Goal: Task Accomplishment & Management: Complete application form

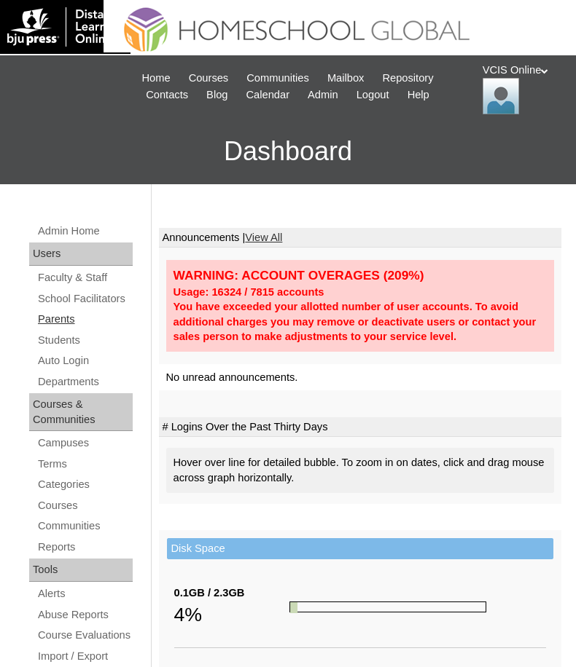
click at [68, 329] on link "Parents" at bounding box center [84, 319] width 96 height 18
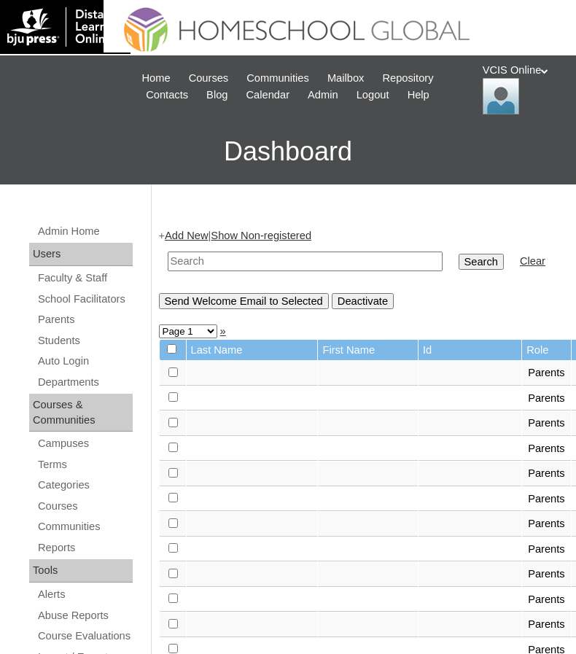
click at [189, 237] on link "Add New" at bounding box center [186, 236] width 43 height 12
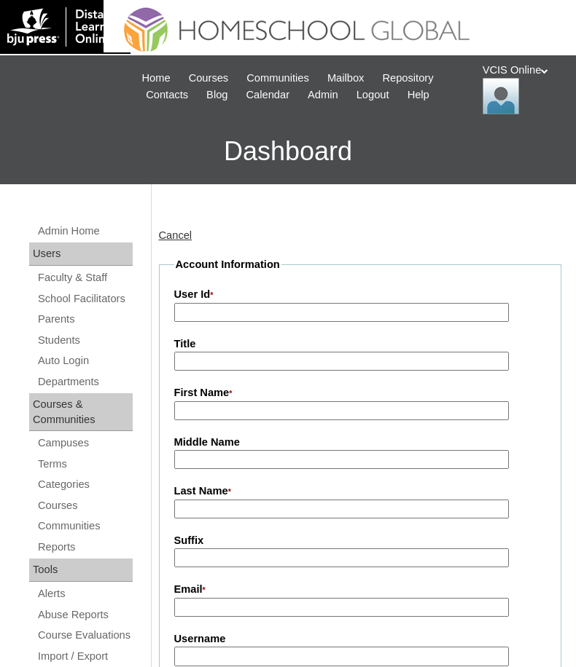
click at [222, 310] on input "User Id *" at bounding box center [341, 313] width 334 height 20
paste input "VCIS019-9C-PA2025"
type input "VCIS019-9C-PA2025"
click at [218, 414] on input "First Name *" at bounding box center [341, 411] width 334 height 20
paste input "Rebecca Monica Buenaflor Lerma"
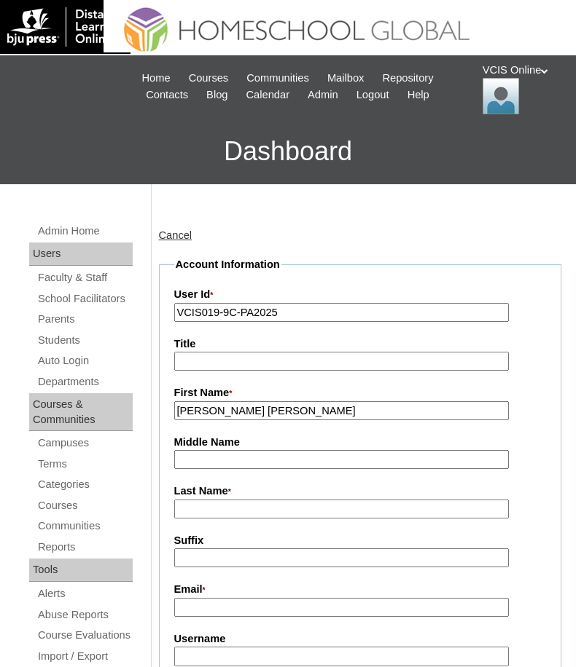
drag, startPoint x: 265, startPoint y: 410, endPoint x: 442, endPoint y: 420, distance: 178.1
click at [442, 420] on input "Rebecca Monica Buenaflor Lerma" at bounding box center [341, 411] width 334 height 20
type input "Rebecca Monica"
click at [227, 456] on input "Middle Name" at bounding box center [341, 460] width 334 height 20
paste input "Buenaflor Lerma"
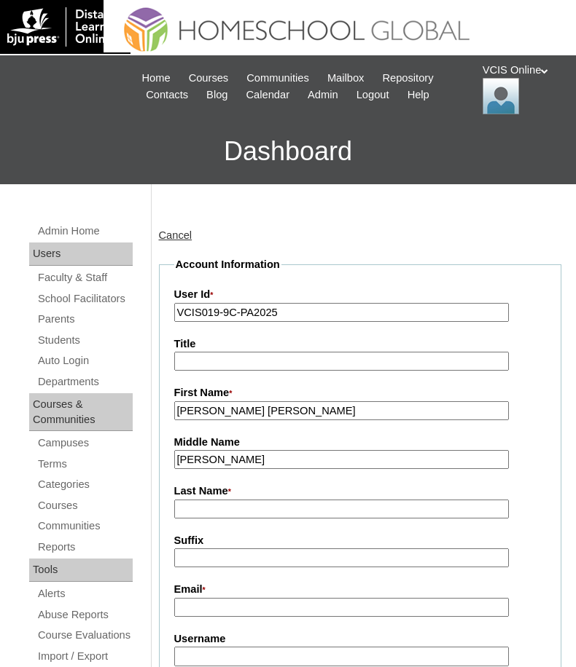
drag, startPoint x: 233, startPoint y: 461, endPoint x: 313, endPoint y: 461, distance: 79.4
click at [313, 461] on input "Buenaflor Lerma" at bounding box center [341, 460] width 334 height 20
type input "[PERSON_NAME]"
click at [200, 506] on input "Last Name *" at bounding box center [341, 510] width 334 height 20
paste input "[PERSON_NAME]"
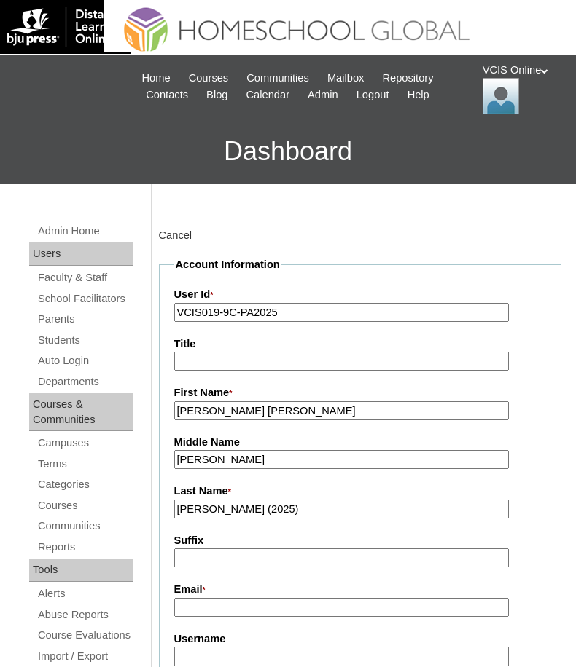
type input "Lerma (2025)"
click at [235, 614] on input "Email *" at bounding box center [341, 608] width 334 height 20
paste input "rmonica.lerma@gmail.com"
type input "rmonica.lerma@gmail.com"
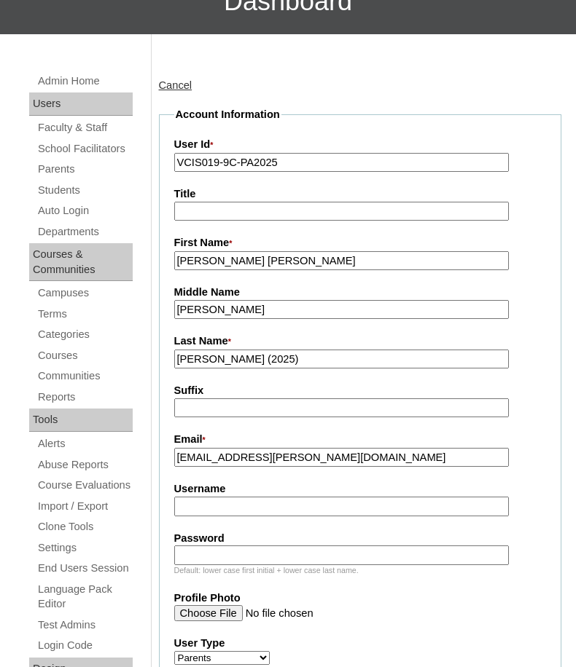
click at [212, 514] on input "Username" at bounding box center [341, 507] width 334 height 20
paste input "rlerma2025"
type input "rlerma2025"
click at [201, 553] on input "Password" at bounding box center [341, 556] width 334 height 20
paste input "ReBcAmNf"
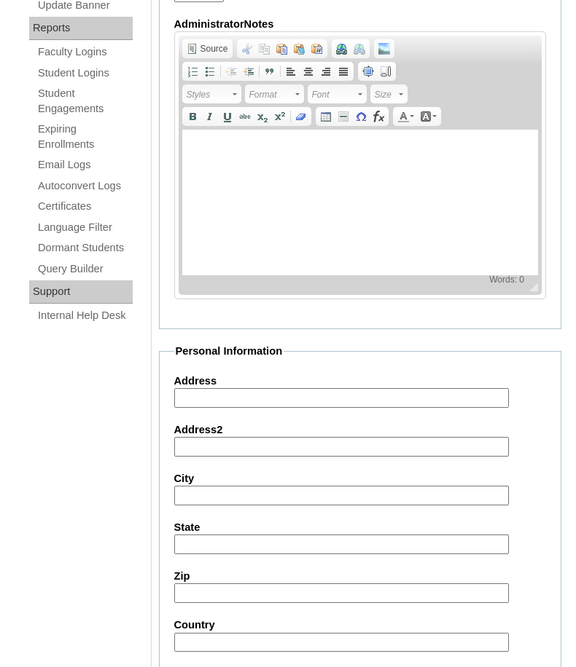
scroll to position [1399, 0]
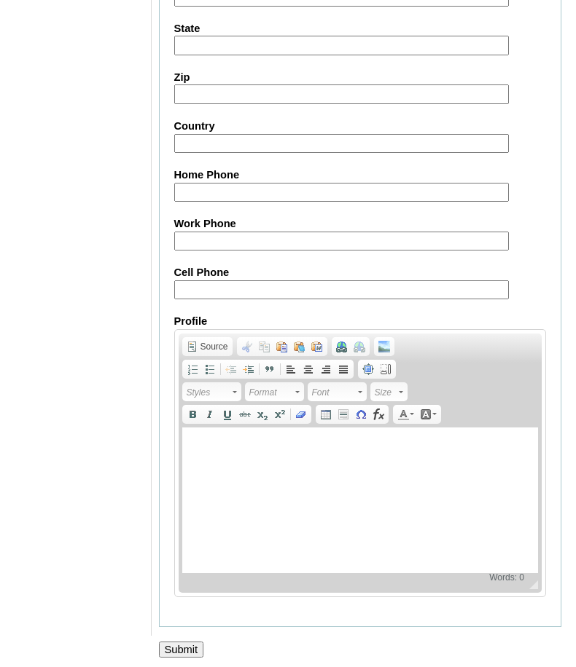
type input "ReBcAmNf"
click at [204, 281] on input "Cell Phone" at bounding box center [341, 291] width 334 height 20
paste input "639952305981"
type input "639952305981"
click at [181, 658] on div at bounding box center [288, 665] width 576 height 15
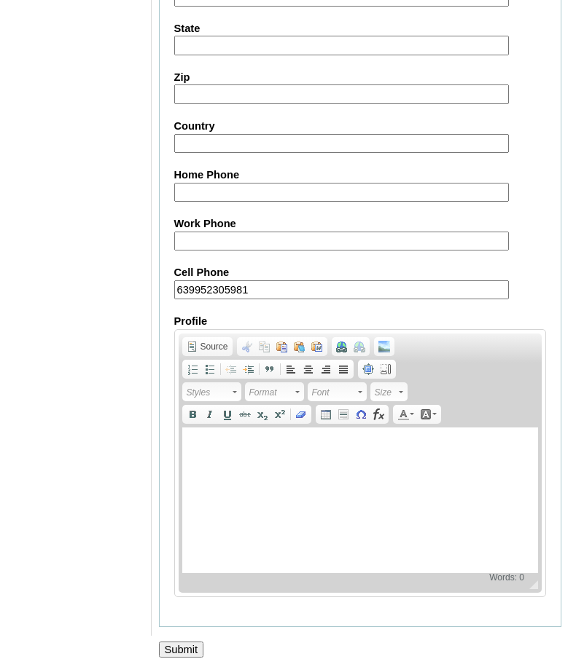
click at [184, 646] on input "Submit" at bounding box center [181, 650] width 45 height 16
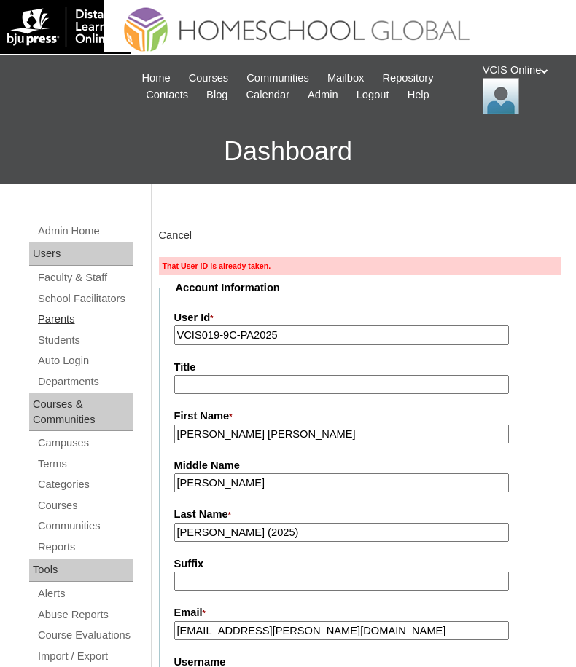
drag, startPoint x: 303, startPoint y: 338, endPoint x: 83, endPoint y: 333, distance: 220.1
paste input "22"
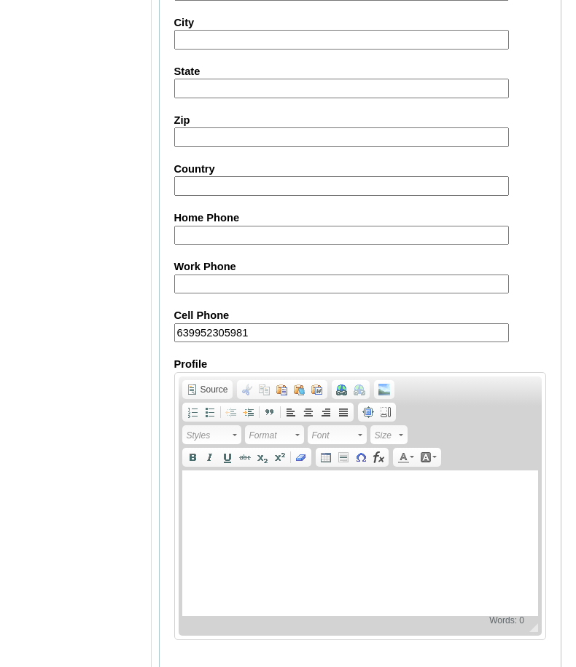
scroll to position [1422, 0]
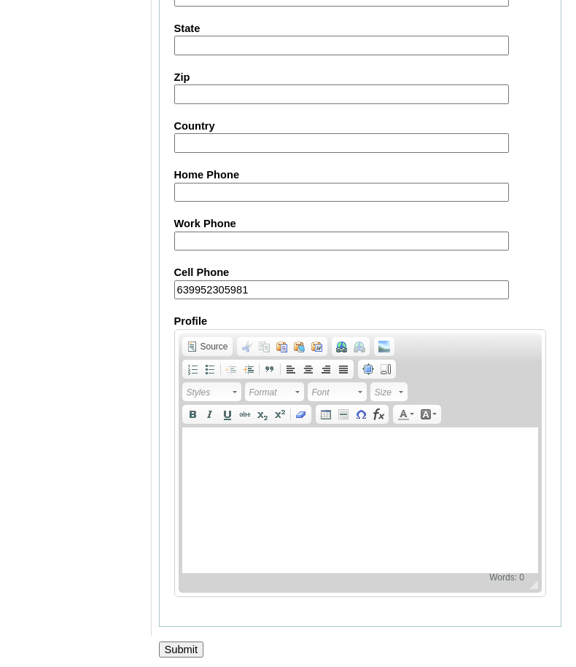
type input "VCIS022-9C-PA2025"
click at [194, 642] on input "Submit" at bounding box center [181, 650] width 45 height 16
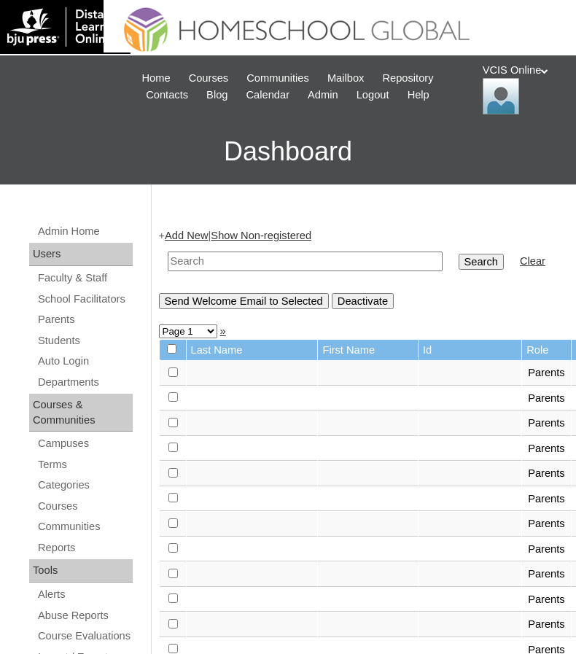
click at [203, 259] on input "text" at bounding box center [305, 261] width 275 height 20
paste input "VCIS022-9C-PA2025"
type input "VCIS022-9C-PA2025"
click at [458, 254] on input "Search" at bounding box center [480, 262] width 45 height 16
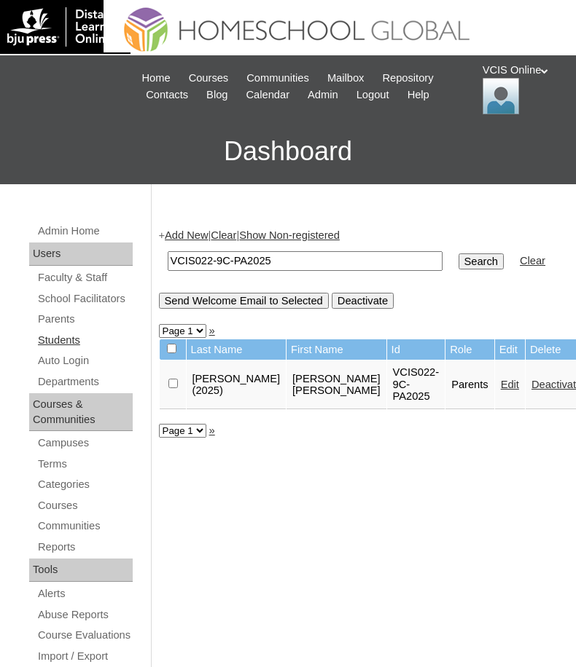
click at [57, 350] on link "Students" at bounding box center [84, 341] width 96 height 18
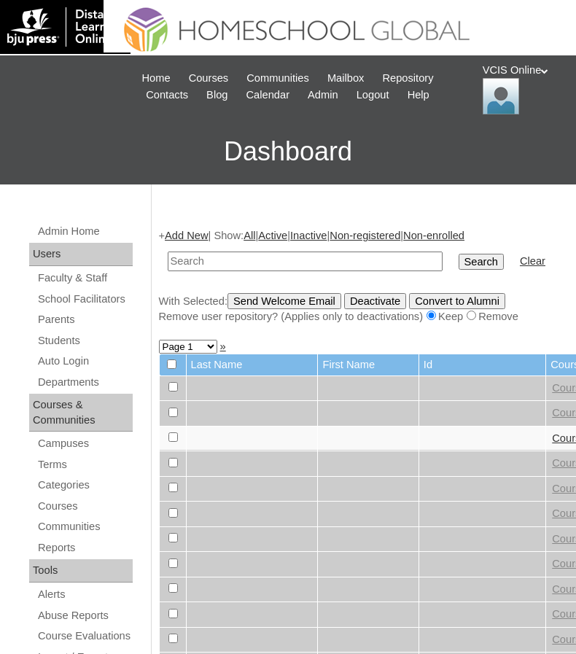
click at [182, 233] on link "Add New" at bounding box center [186, 236] width 43 height 12
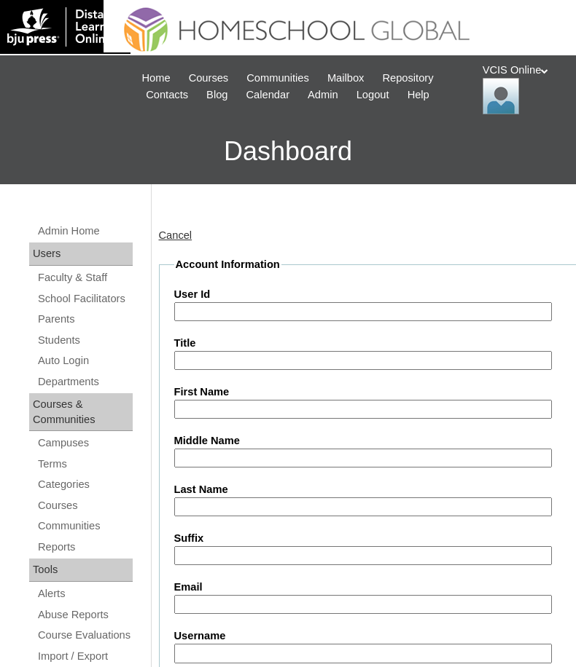
click at [222, 307] on input "User Id" at bounding box center [362, 312] width 377 height 20
paste input "VCIS019-9C-SA2025"
type input "VCIS019-9C-SA2025"
click at [211, 404] on input "First Name" at bounding box center [362, 410] width 377 height 20
click at [200, 411] on input "First Name" at bounding box center [362, 410] width 377 height 20
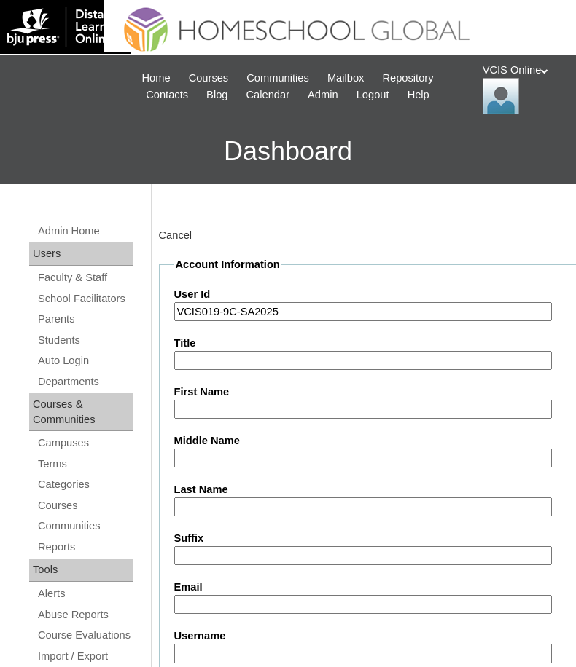
paste input "Danielle Ruth Buenaflor Lerma"
drag, startPoint x: 252, startPoint y: 409, endPoint x: 392, endPoint y: 408, distance: 139.9
click at [392, 408] on input "Danielle Ruth Buenaflor Lerma" at bounding box center [362, 410] width 377 height 20
type input "Danielle Ruth"
click at [257, 456] on input "Middle Name" at bounding box center [362, 459] width 377 height 20
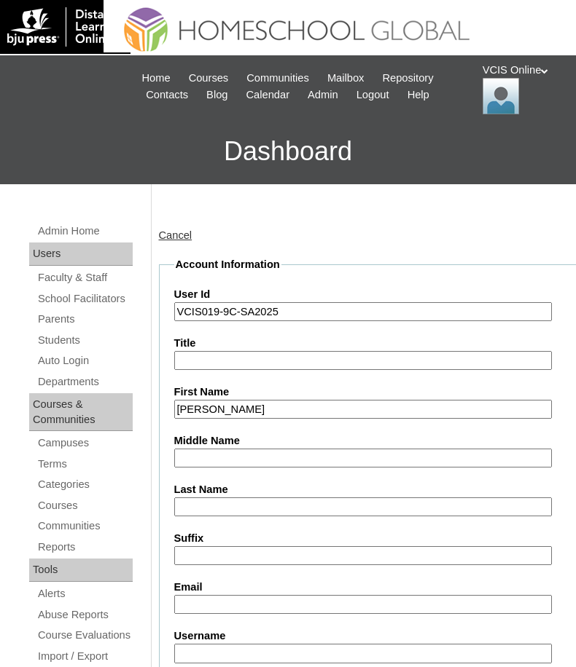
paste input "Buenaflor Lerma"
drag, startPoint x: 229, startPoint y: 454, endPoint x: 329, endPoint y: 454, distance: 100.6
click at [329, 454] on input "Buenaflor Lerma" at bounding box center [362, 459] width 377 height 20
type input "Buenaflor"
click at [225, 507] on input "Last Name" at bounding box center [362, 508] width 377 height 20
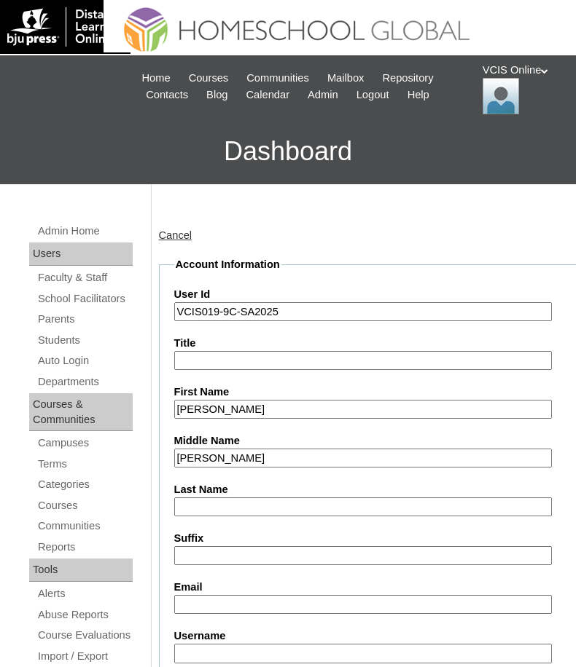
paste input "Lerma"
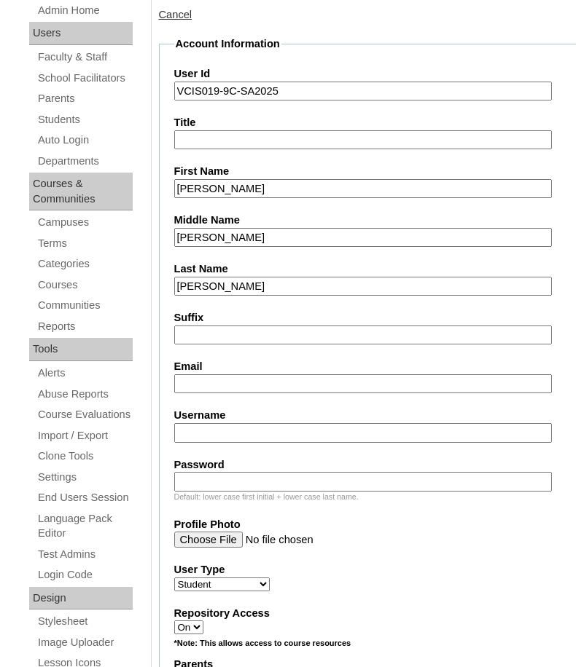
scroll to position [232, 0]
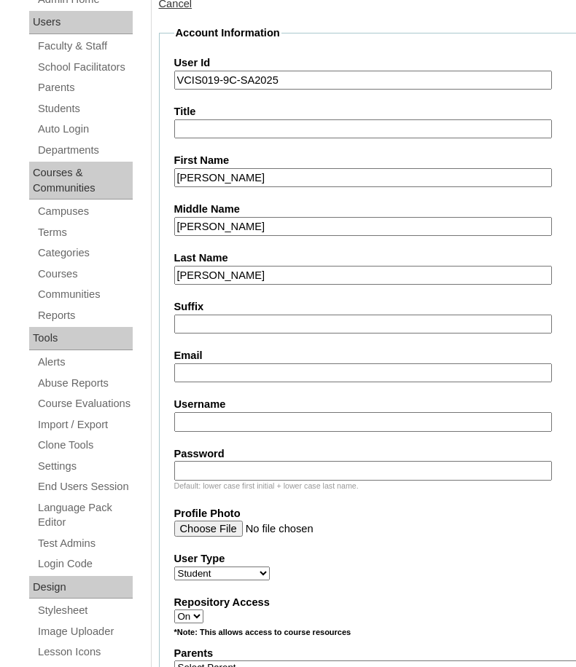
click at [181, 274] on input "Lerma" at bounding box center [362, 276] width 377 height 20
type input "Lerma"
click at [215, 369] on input "Email" at bounding box center [362, 374] width 377 height 20
paste input "drlerma.student@vcis.edu.ph"
type input "drlerma.student@vcis.edu.ph"
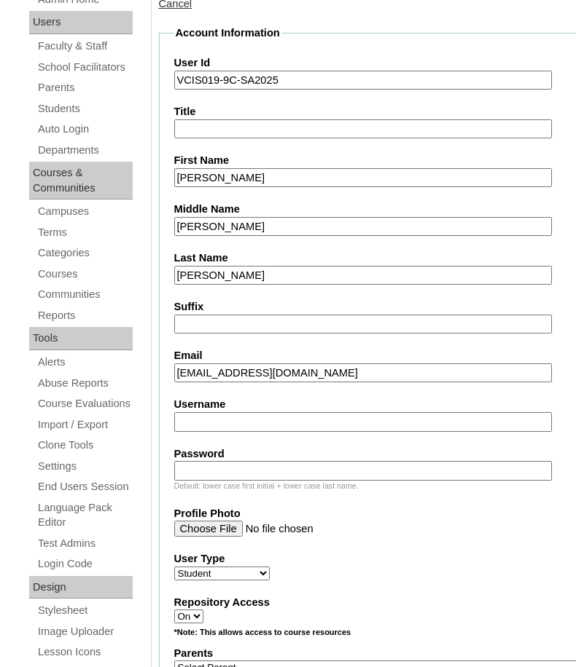
click at [214, 424] on input "Username" at bounding box center [362, 422] width 377 height 20
click at [197, 426] on input "Username" at bounding box center [362, 422] width 377 height 20
paste input "danielle.lerma2025"
type input "danielle.lerma2025"
click at [239, 466] on input "Password" at bounding box center [362, 471] width 377 height 20
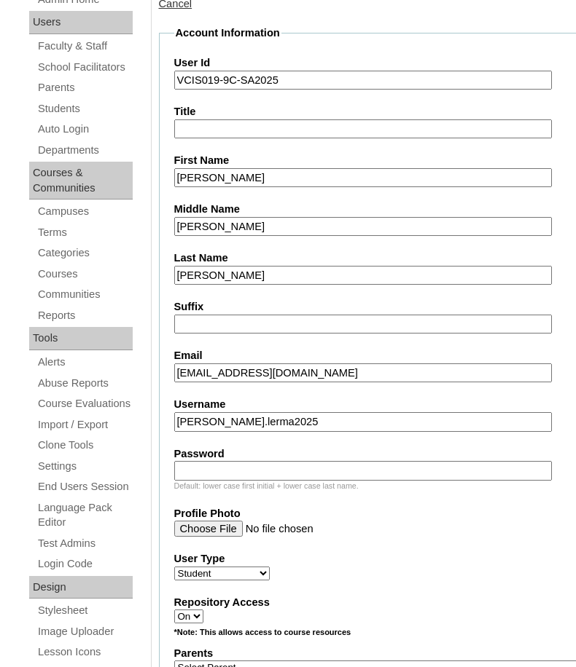
paste input "DaNeRuTh"
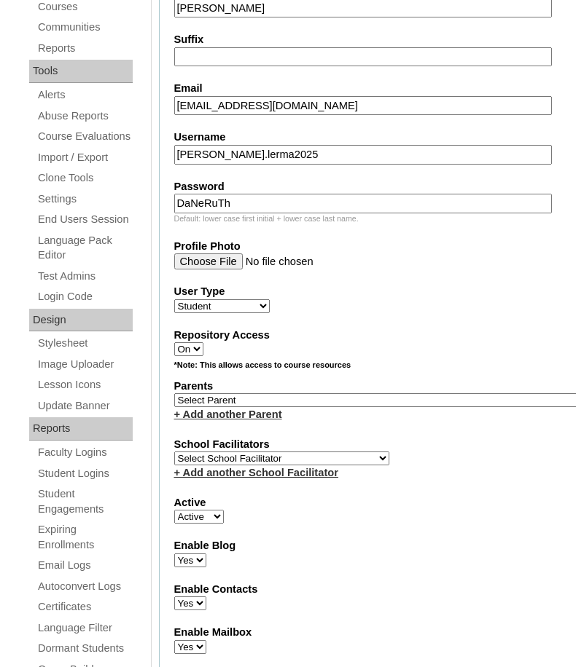
scroll to position [500, 0]
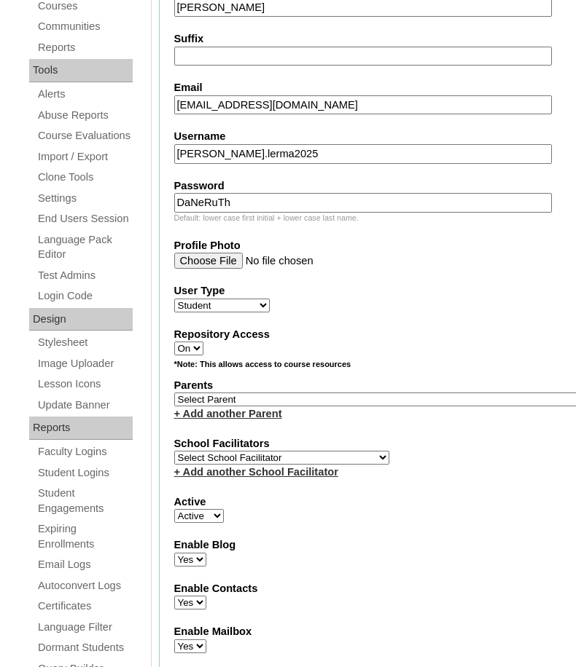
type input "DaNeRuTh"
click at [222, 393] on select "Select Parent , , , , , , , , , , , , , , , , , , , , , , , , , , , , , , , , ,…" at bounding box center [384, 400] width 420 height 14
select select "43422"
click at [174, 393] on select "Select Parent , , , , , , , , , , , , , , , , , , , , , , , , , , , , , , , , ,…" at bounding box center [384, 400] width 420 height 14
click at [252, 451] on select "Select School Facilitator Norman Añain Ruffa Abadijas Mary Abella Gloryfe Abion…" at bounding box center [281, 458] width 215 height 14
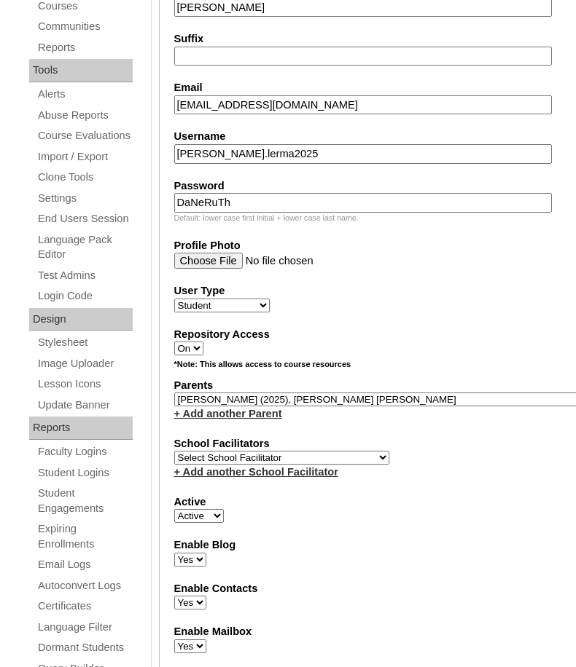
select select "36583"
click at [174, 451] on select "Select School Facilitator Norman Añain Ruffa Abadijas Mary Abella Gloryfe Abion…" at bounding box center [281, 458] width 215 height 14
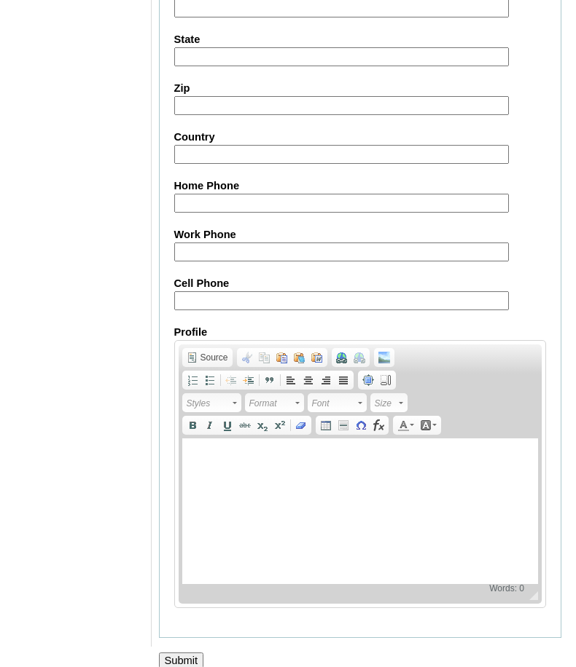
scroll to position [1642, 0]
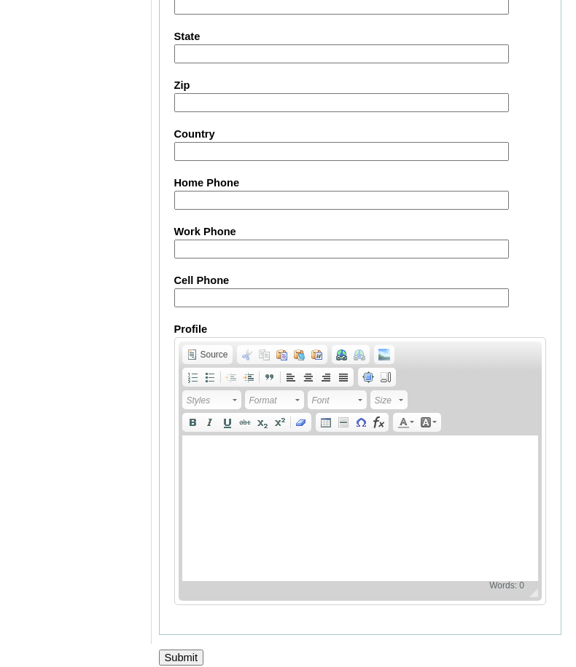
click at [168, 281] on fieldset "Personal Information Address Address2 City State Zip Country Home Phone Work Ph…" at bounding box center [360, 244] width 403 height 783
click at [182, 289] on input "Cell Phone" at bounding box center [341, 299] width 334 height 20
paste input "639952305981"
type input "639952305981"
click at [192, 651] on input "Submit" at bounding box center [181, 658] width 45 height 16
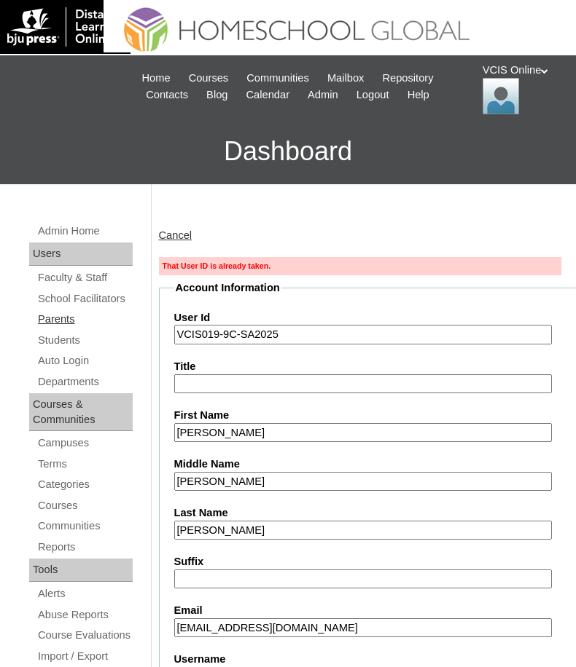
drag, startPoint x: 291, startPoint y: 337, endPoint x: 132, endPoint y: 330, distance: 159.0
paste input "25"
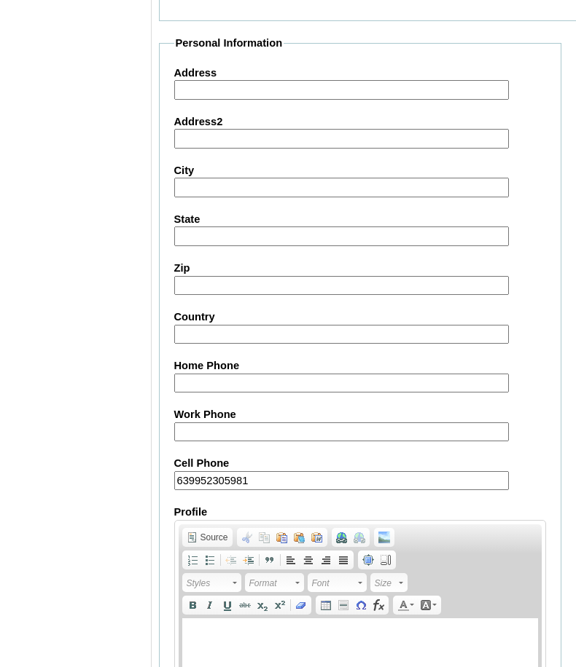
scroll to position [1691, 0]
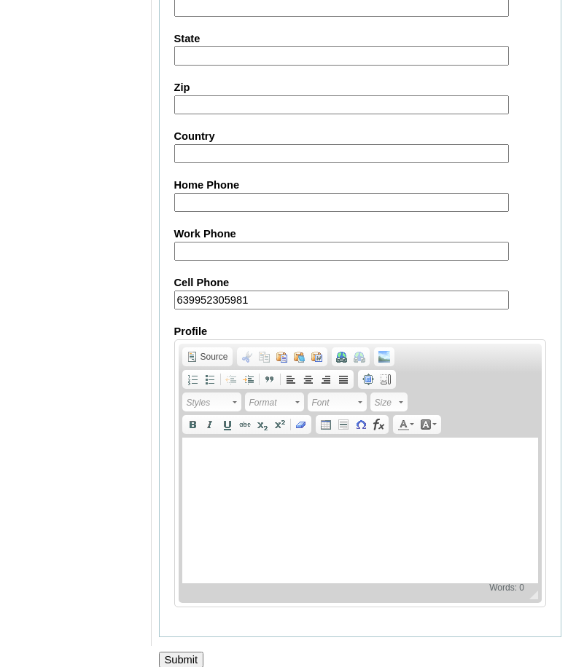
type input "VCIS025-9C-SA2025"
click at [171, 652] on input "Submit" at bounding box center [181, 660] width 45 height 16
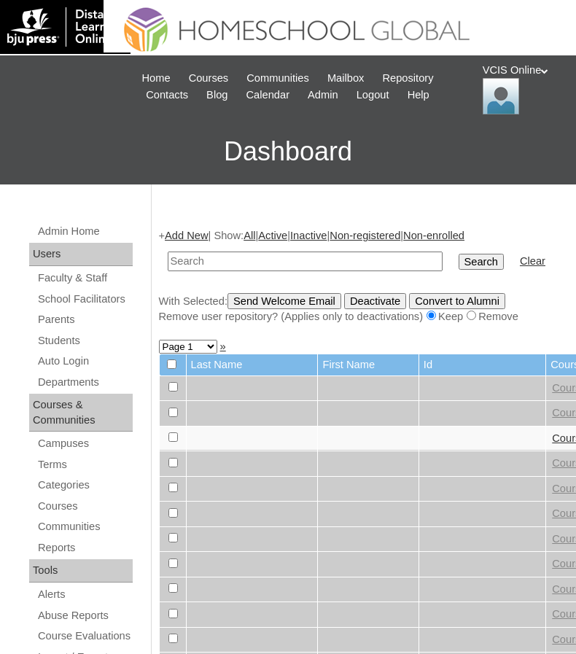
click at [213, 268] on input "text" at bounding box center [305, 261] width 275 height 20
type input "VCIS025-9C-SA2025"
click at [458, 254] on input "Search" at bounding box center [480, 262] width 45 height 16
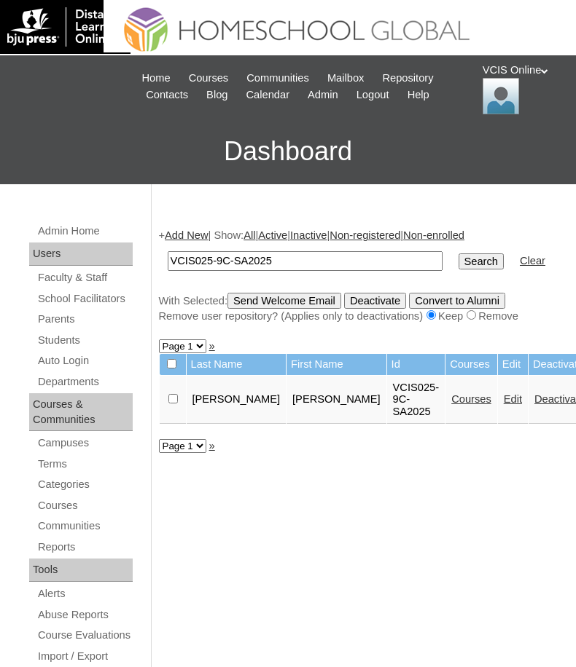
click at [451, 405] on link "Courses" at bounding box center [471, 399] width 40 height 12
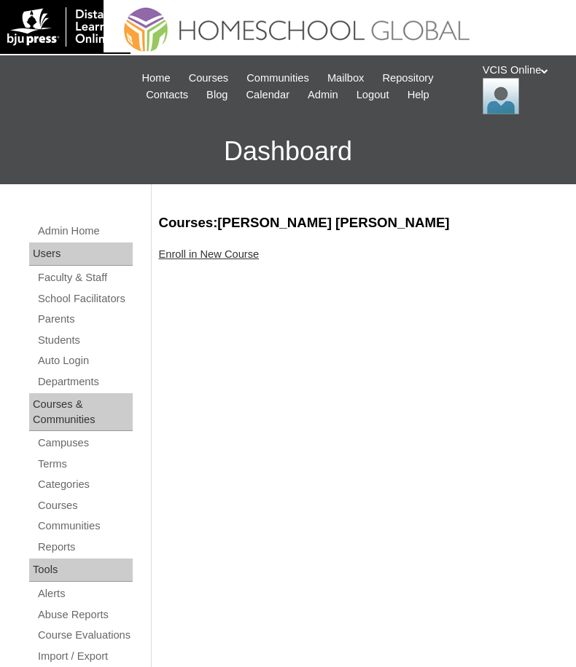
click at [240, 257] on link "Enroll in New Course" at bounding box center [209, 254] width 101 height 12
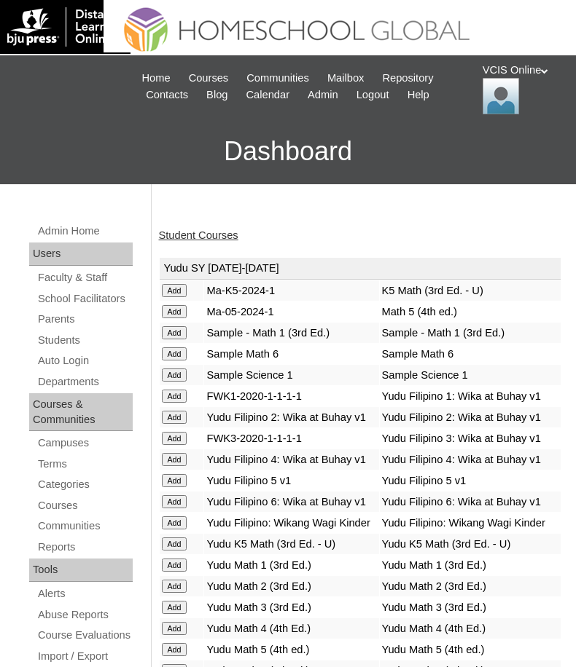
scroll to position [4460, 0]
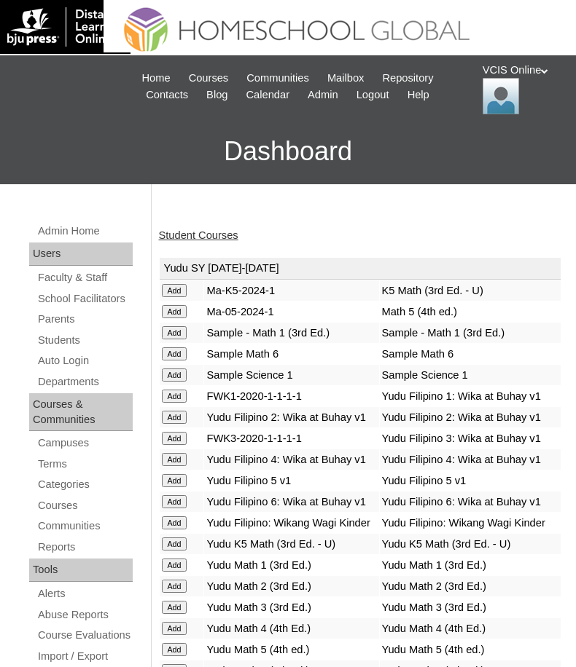
scroll to position [5586, 0]
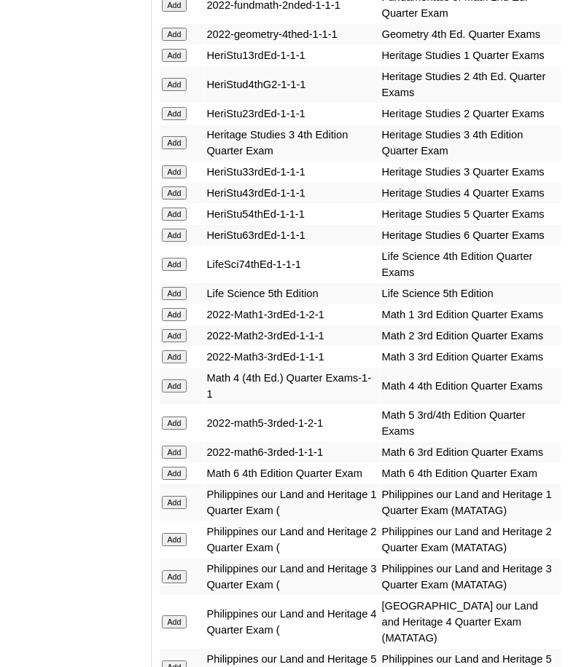
scroll to position [6448, 0]
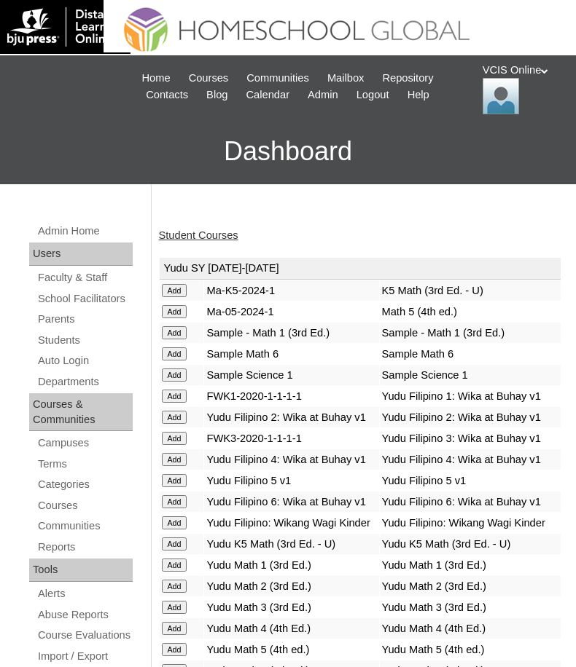
scroll to position [5487, 0]
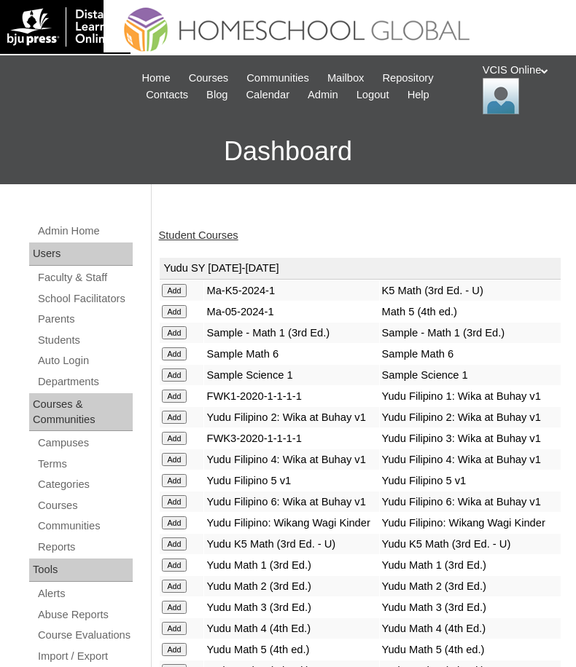
click at [191, 237] on link "Student Courses" at bounding box center [198, 236] width 79 height 12
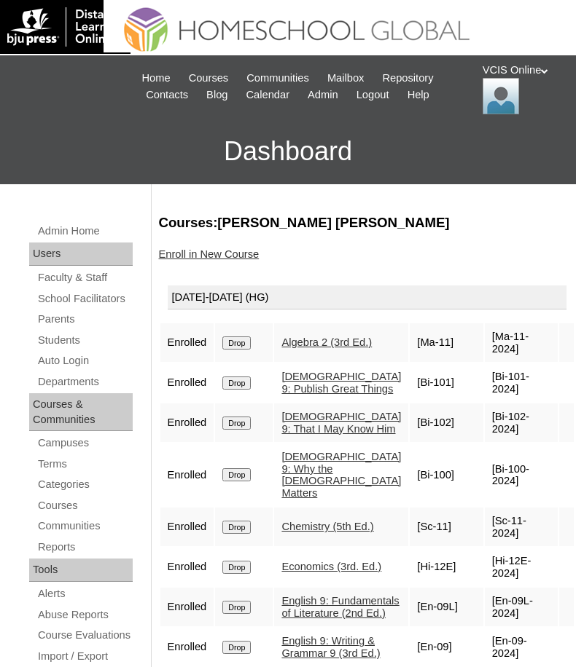
click at [504, 68] on div "VCIS Online My Profile My Settings Logout" at bounding box center [521, 89] width 79 height 52
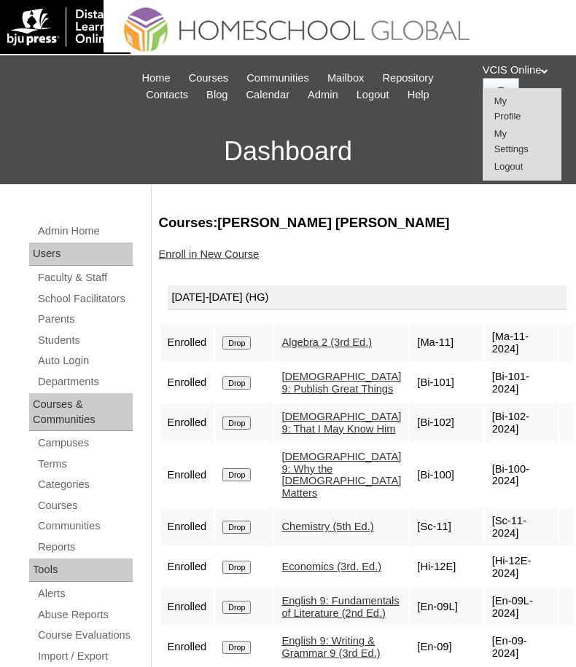
click at [498, 170] on span "Logout" at bounding box center [508, 166] width 29 height 11
